Goal: Check status: Check status

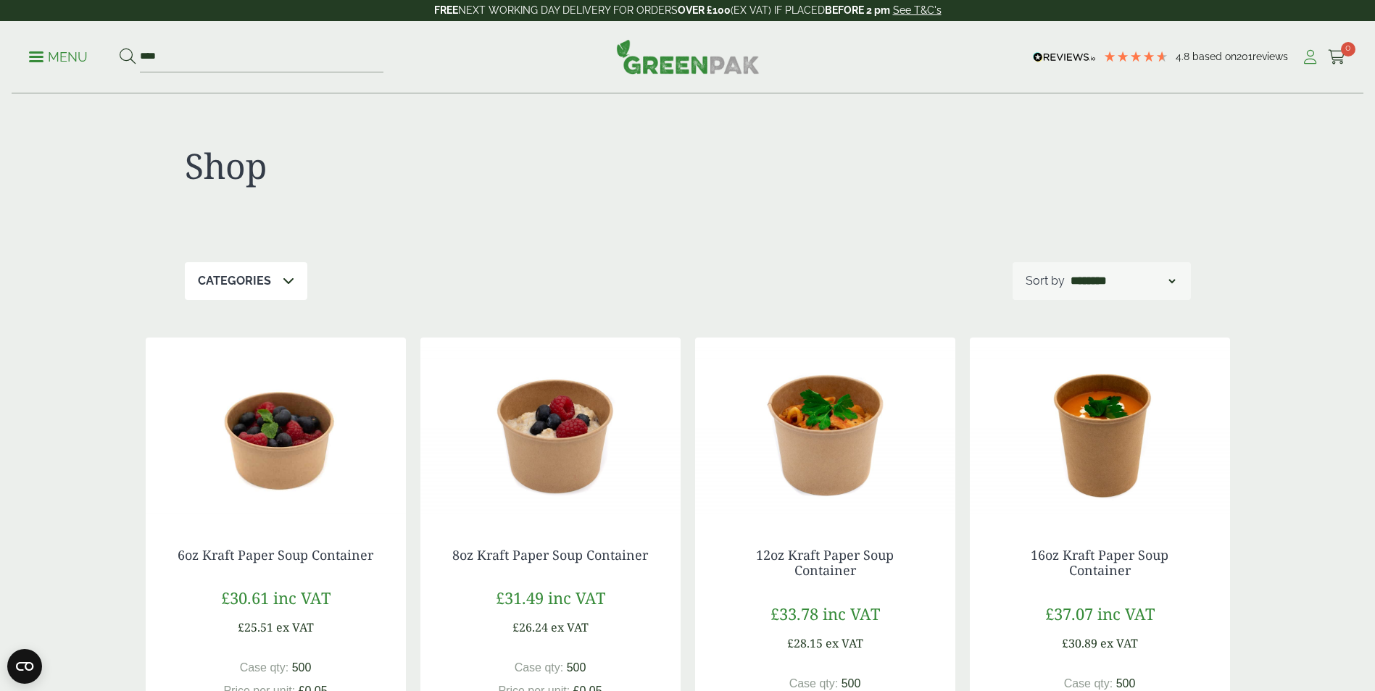
click at [1310, 61] on icon at bounding box center [1310, 57] width 18 height 14
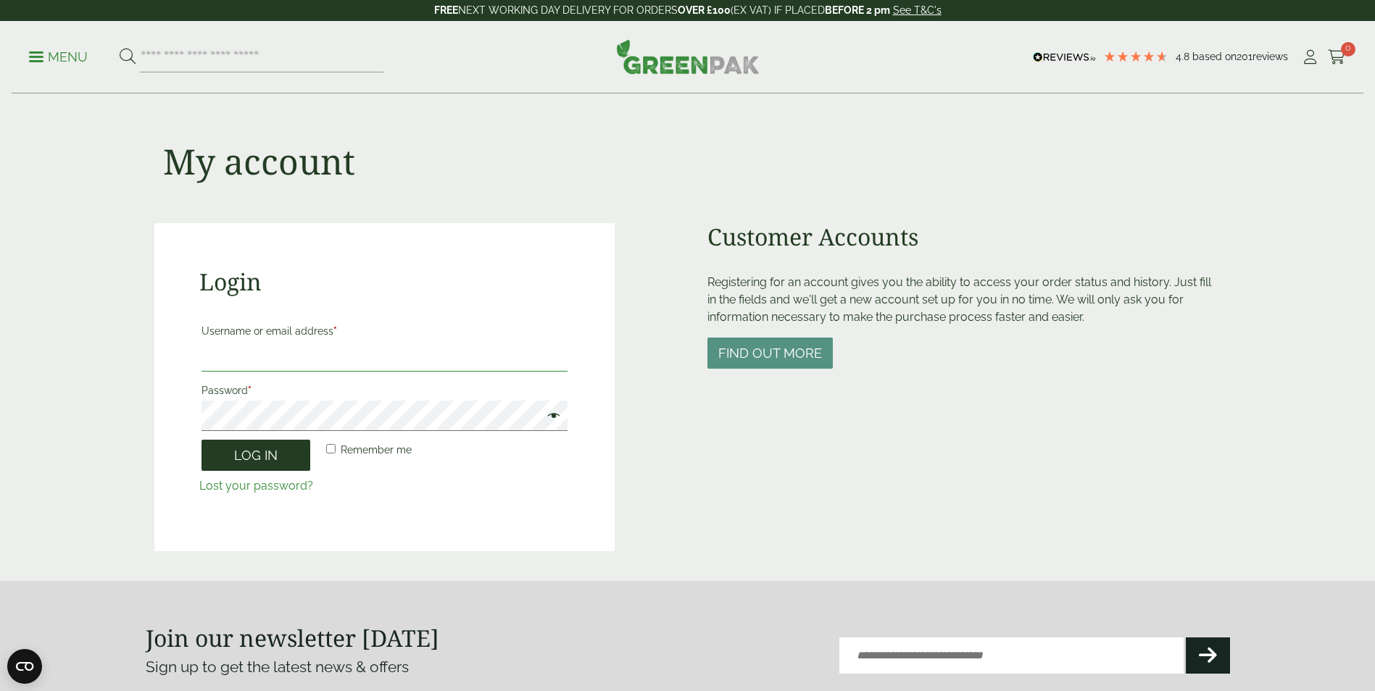
type input "**********"
click at [238, 455] on button "Log in" at bounding box center [255, 455] width 109 height 31
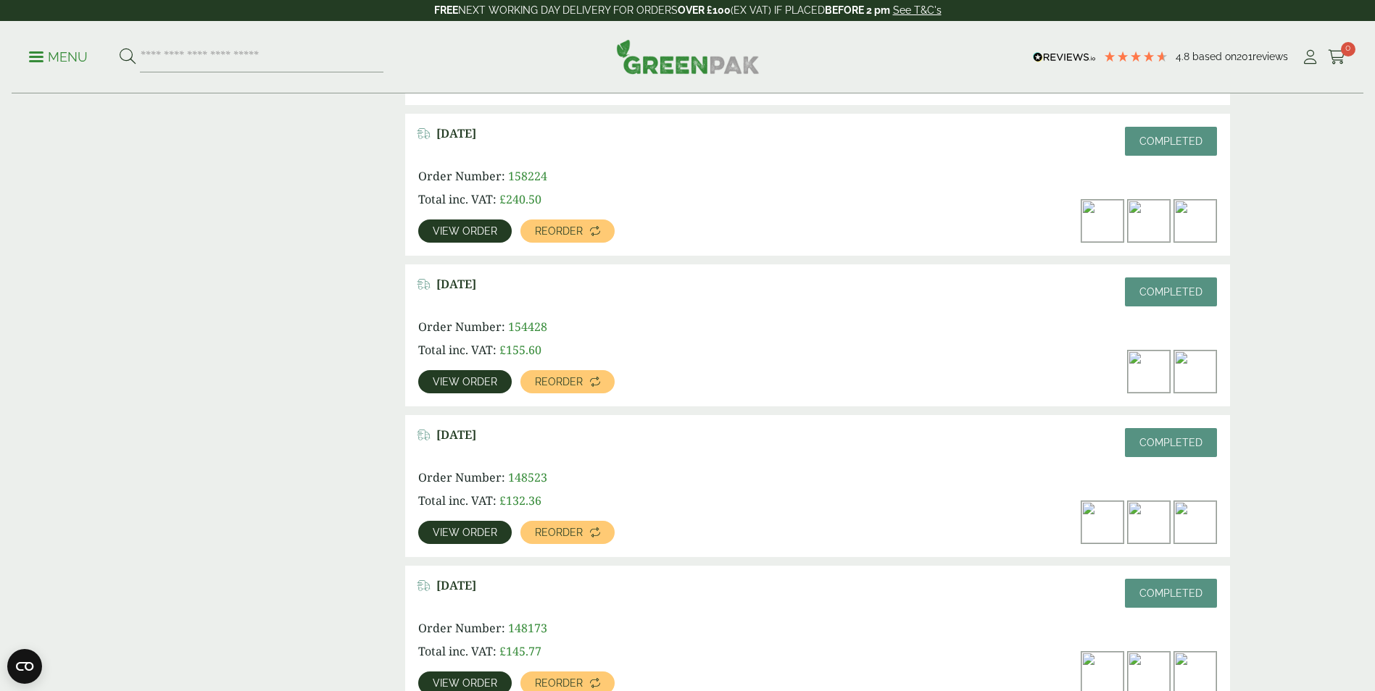
scroll to position [580, 0]
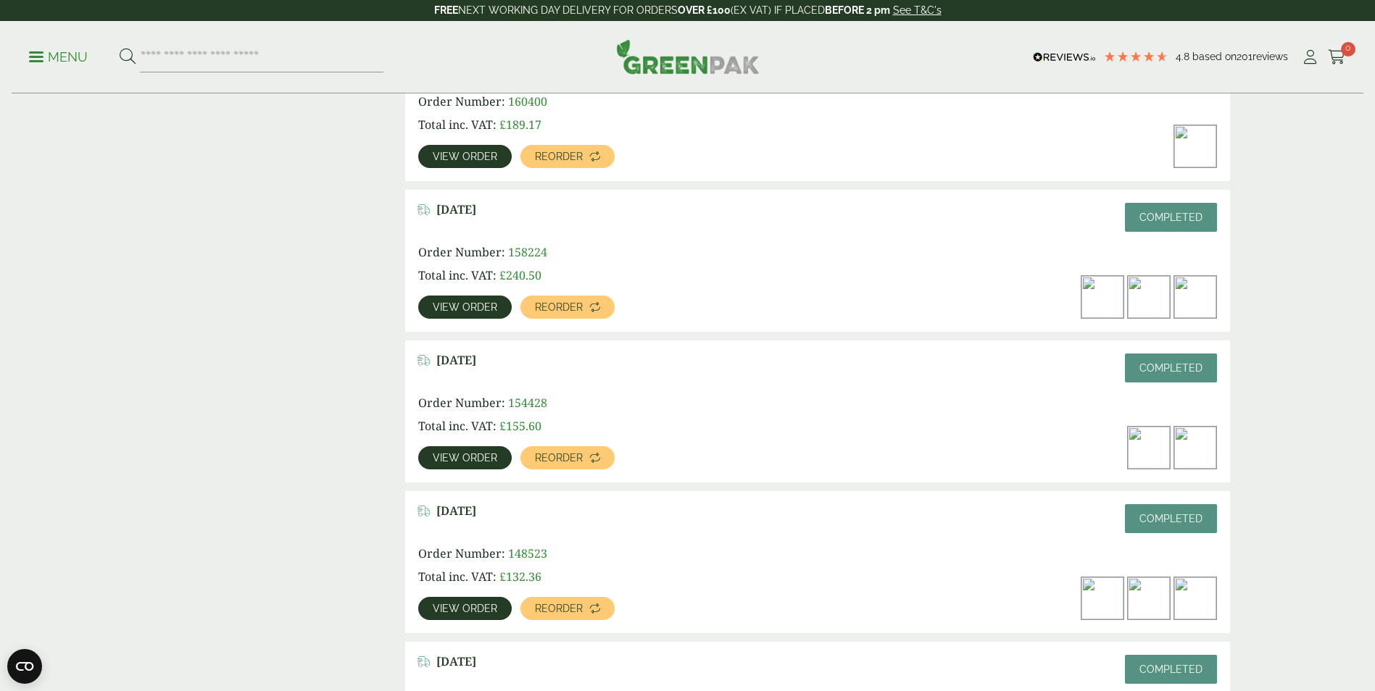
click at [428, 154] on link "View order" at bounding box center [464, 156] width 93 height 23
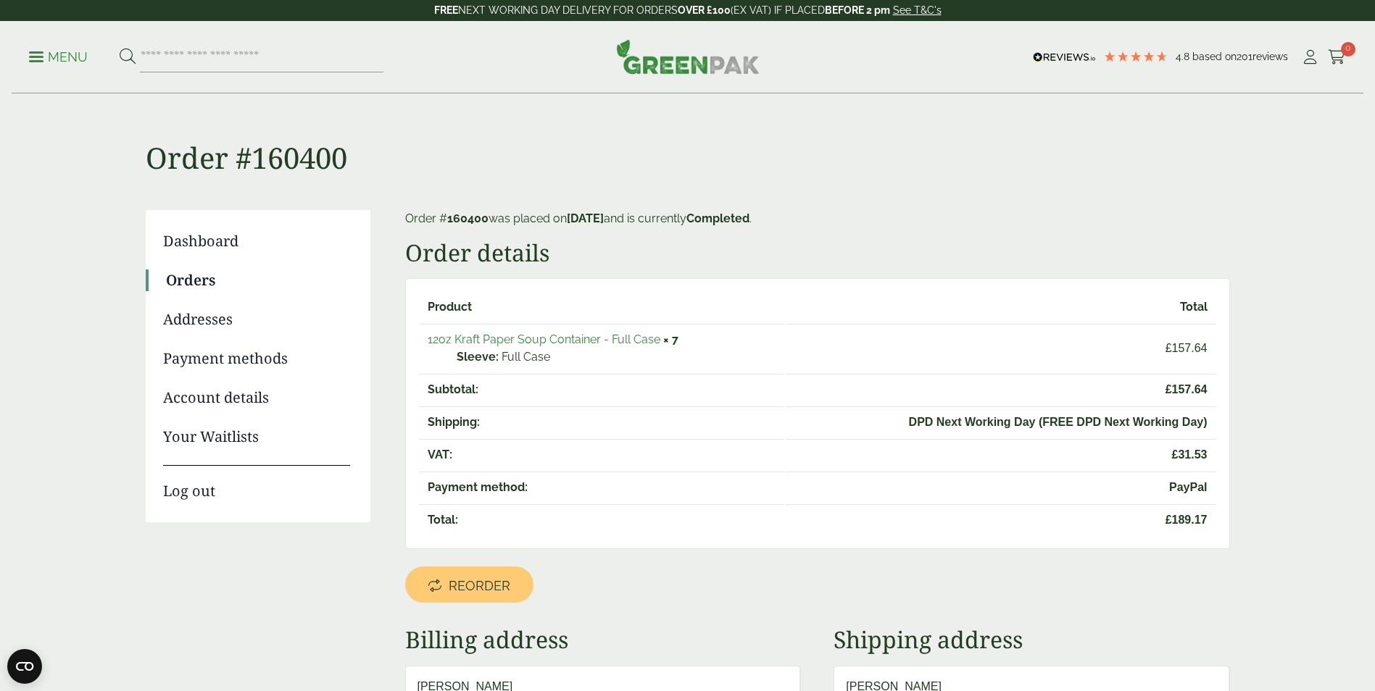
click at [627, 336] on link "12oz Kraft Paper Soup Container - Full Case" at bounding box center [544, 340] width 233 height 14
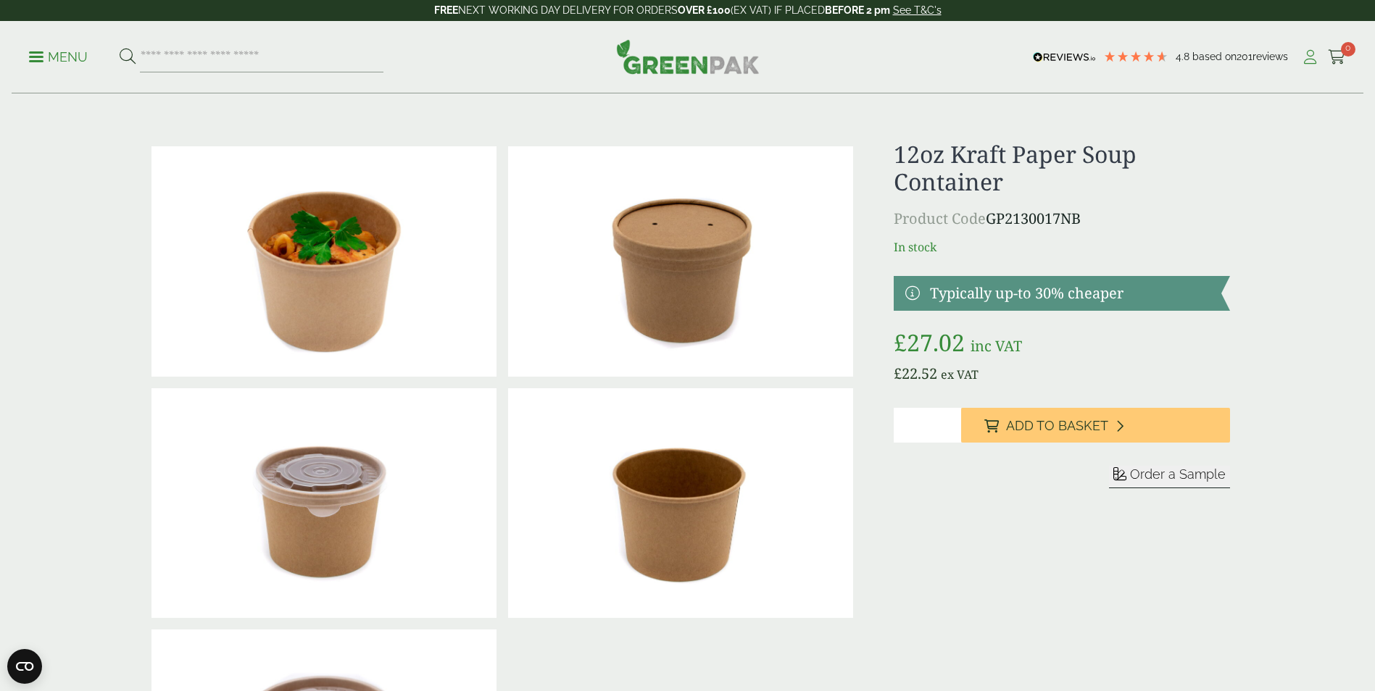
click at [1309, 60] on icon at bounding box center [1310, 57] width 18 height 14
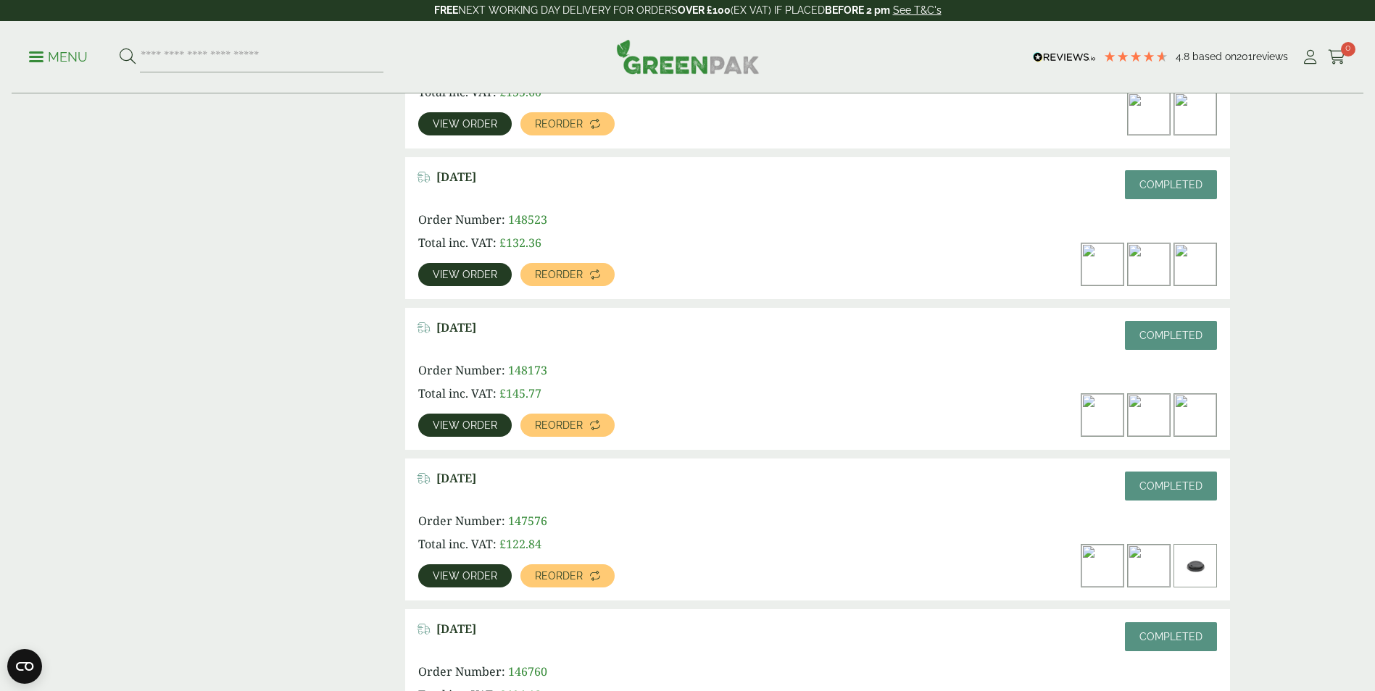
scroll to position [942, 0]
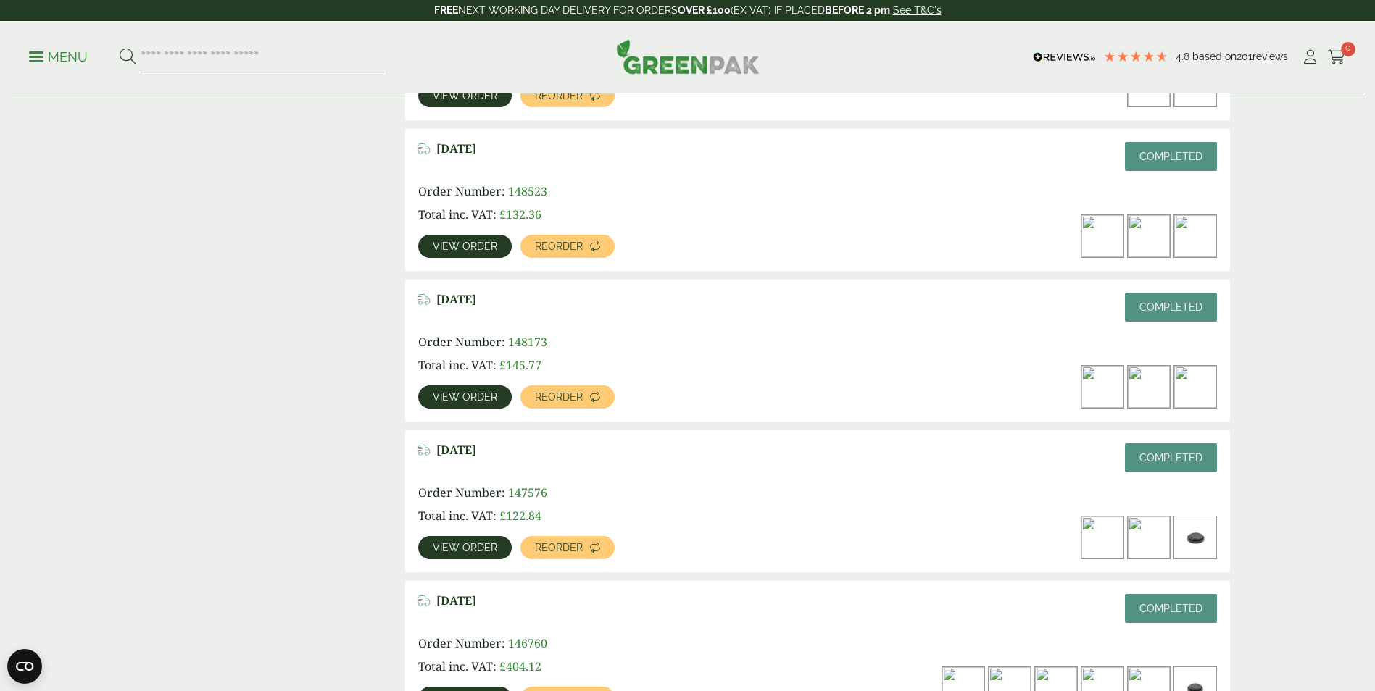
click at [466, 403] on link "View order" at bounding box center [464, 396] width 93 height 23
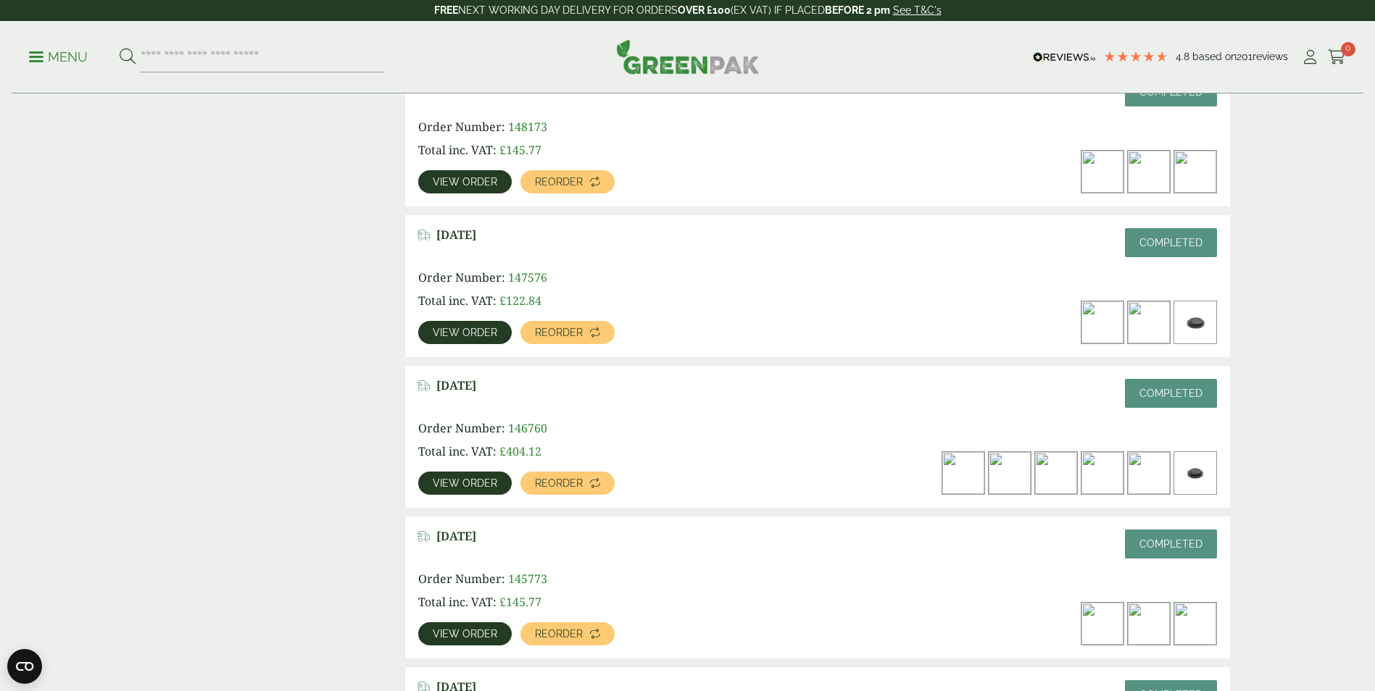
click at [457, 485] on span "View order" at bounding box center [465, 483] width 64 height 10
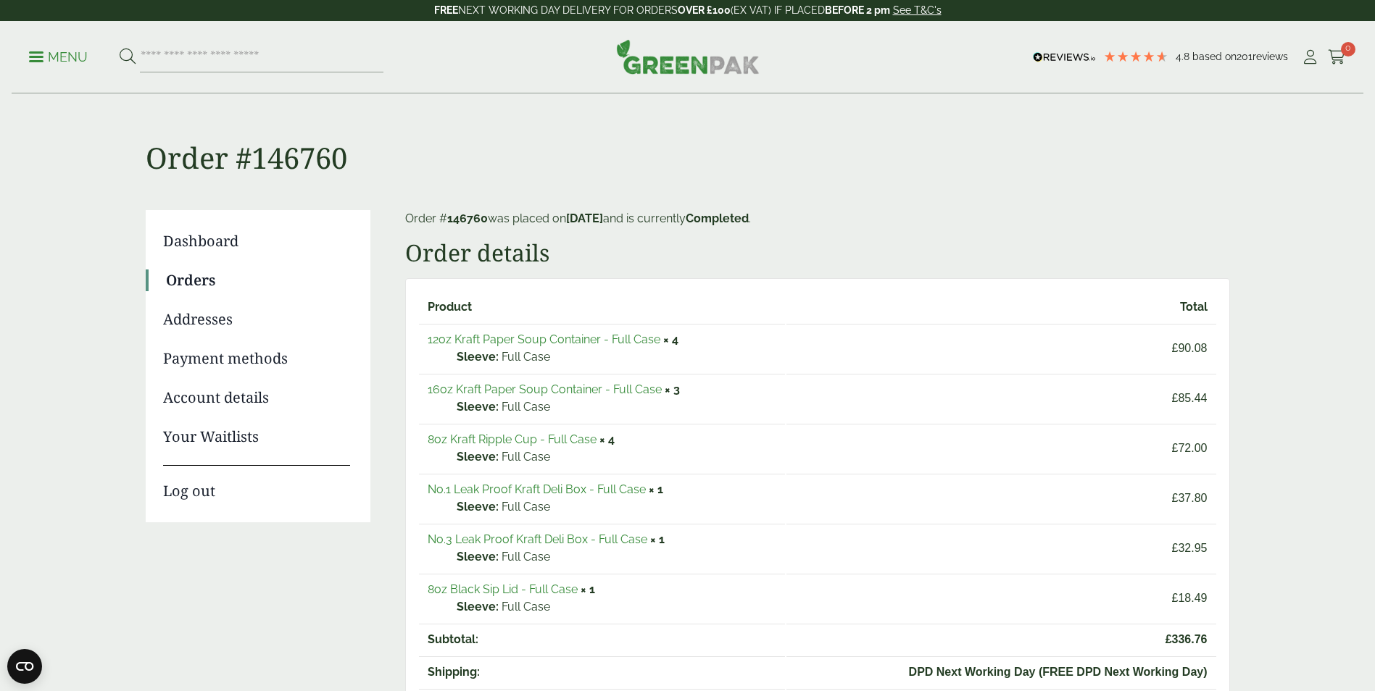
click at [632, 389] on link "16oz Kraft Paper Soup Container - Full Case" at bounding box center [545, 390] width 234 height 14
